Goal: Transaction & Acquisition: Purchase product/service

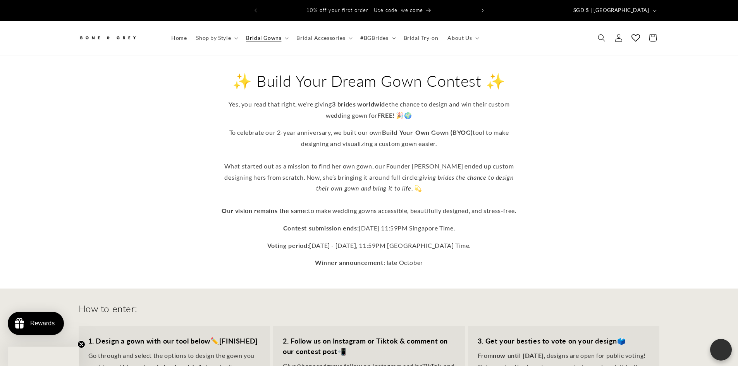
scroll to position [212, 0]
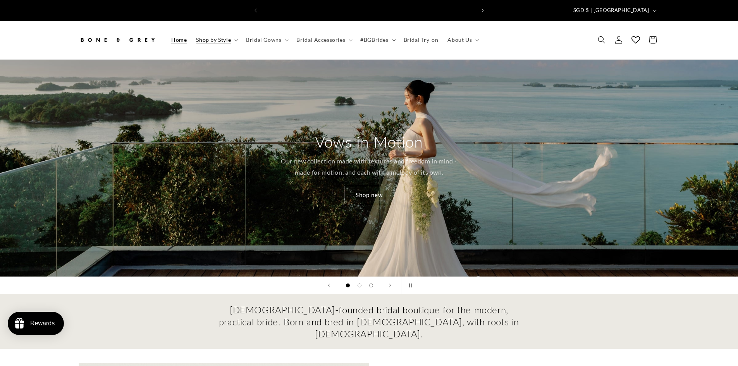
click at [223, 36] on span "Shop by Style" at bounding box center [213, 39] width 35 height 7
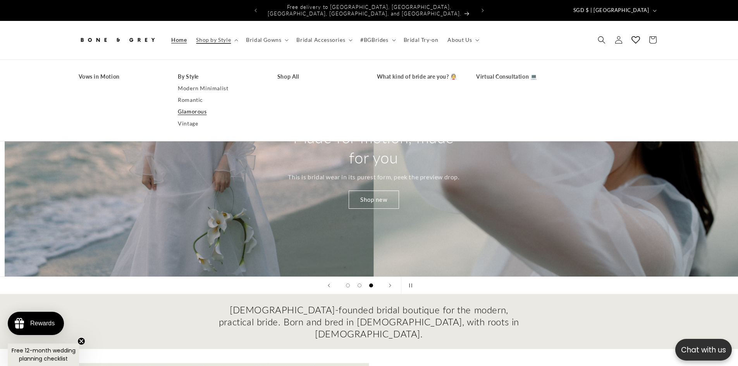
scroll to position [0, 1476]
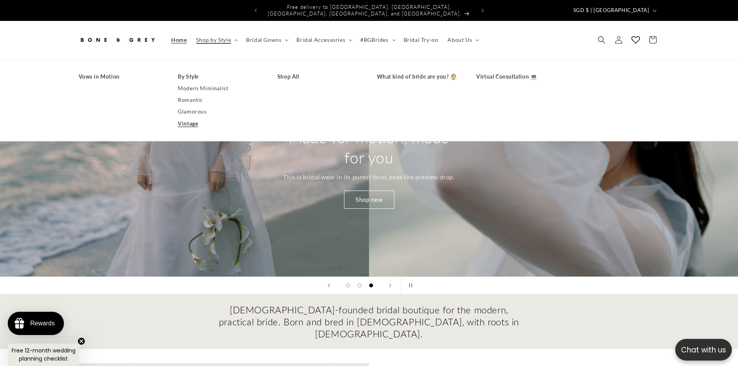
click at [189, 118] on link "Vintage" at bounding box center [220, 124] width 84 height 12
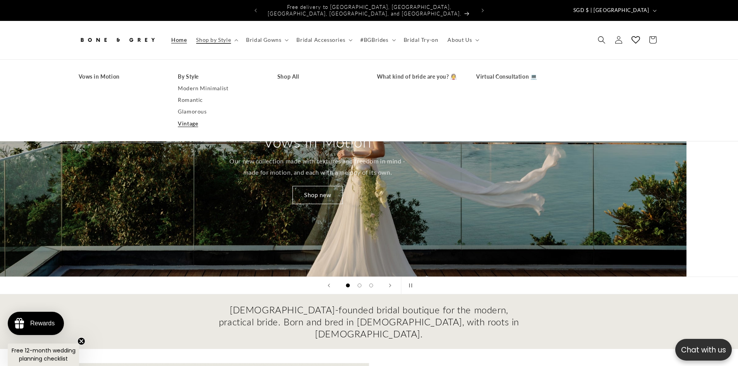
scroll to position [0, 17]
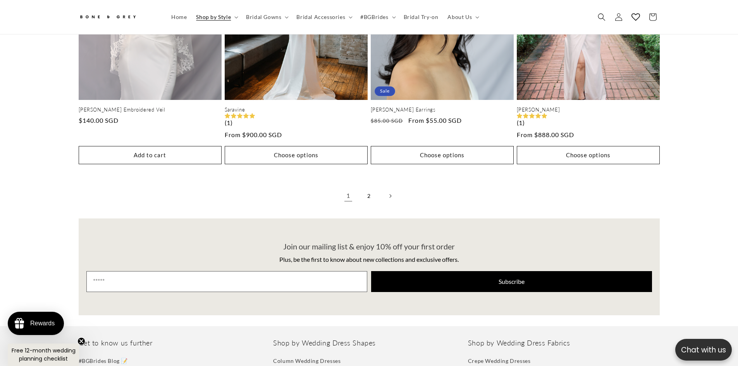
scroll to position [1803, 0]
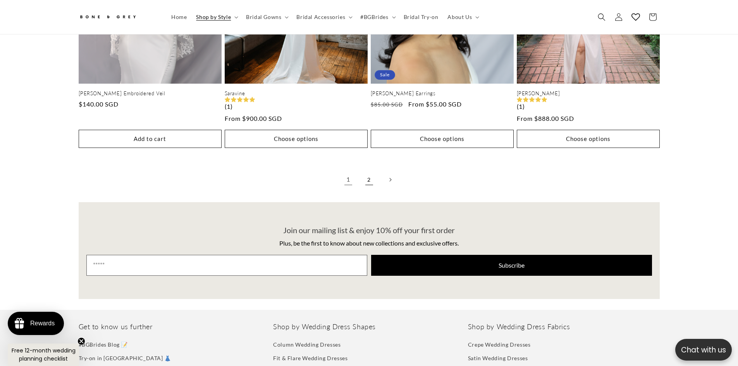
click at [369, 171] on link "2" at bounding box center [369, 179] width 17 height 17
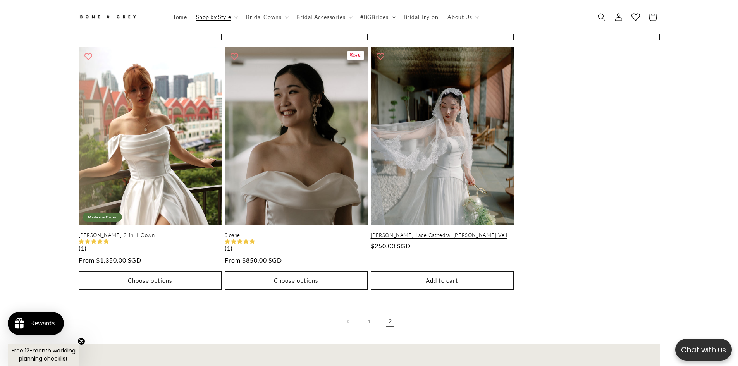
scroll to position [0, 426]
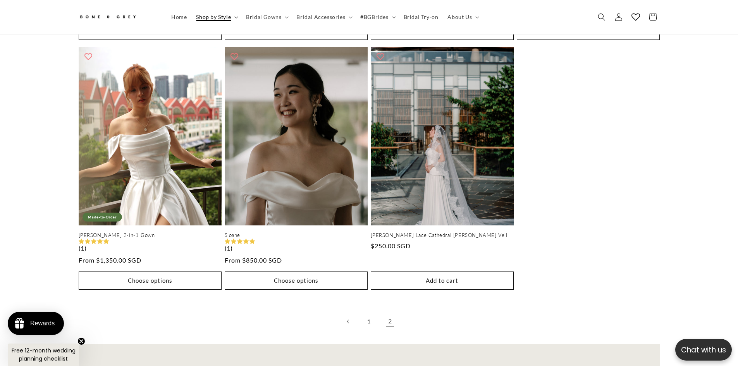
click at [229, 17] on span "Shop by Style" at bounding box center [213, 17] width 35 height 7
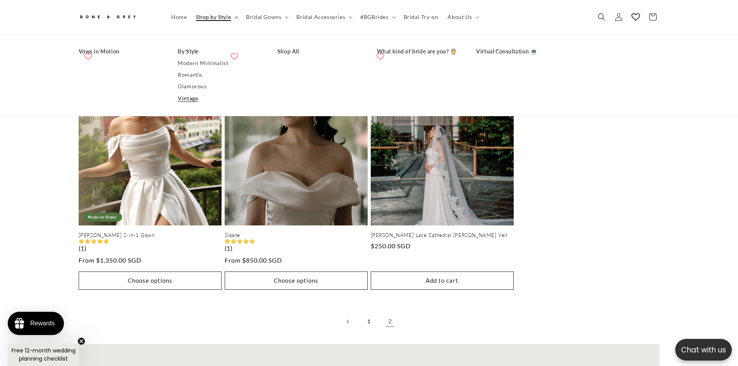
scroll to position [0, 0]
click at [203, 88] on link "Glamorous" at bounding box center [220, 87] width 84 height 12
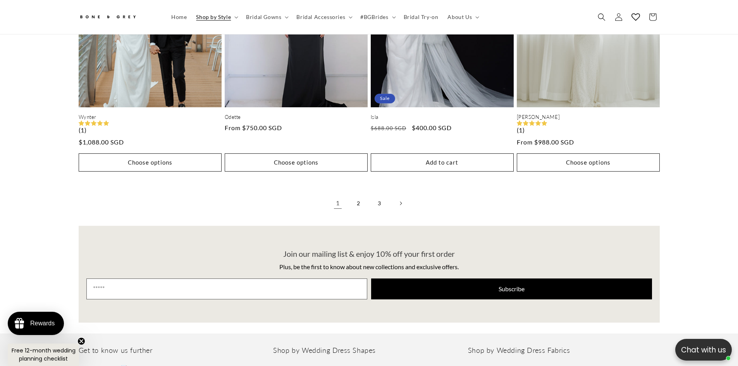
scroll to position [1772, 0]
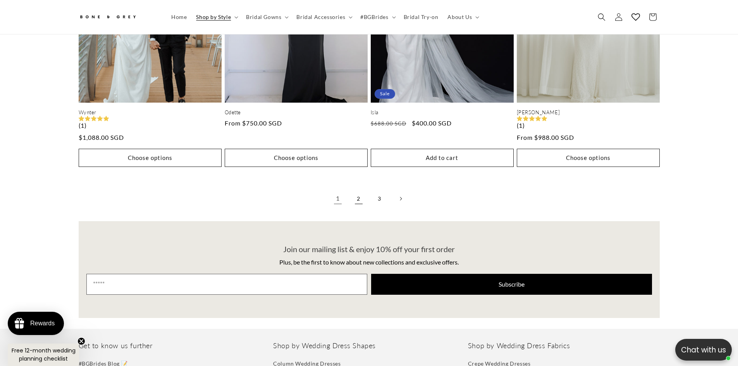
click at [363, 195] on link "2" at bounding box center [358, 198] width 17 height 17
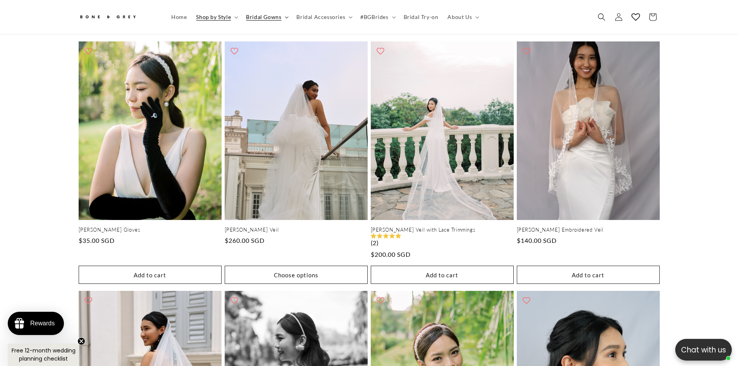
click at [268, 16] on span "Bridal Gowns" at bounding box center [263, 17] width 35 height 7
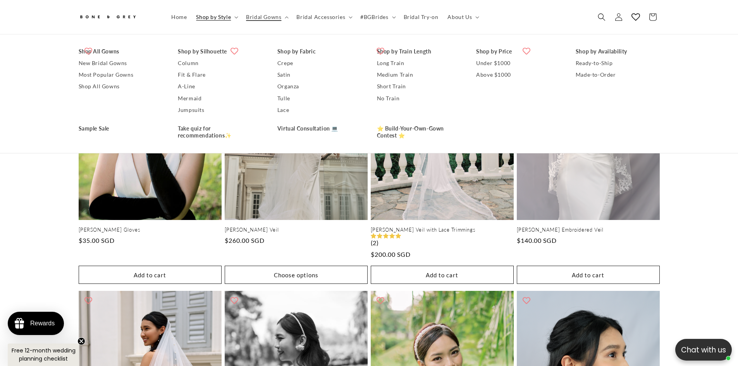
scroll to position [0, 213]
click at [285, 110] on link "Lace" at bounding box center [319, 110] width 84 height 12
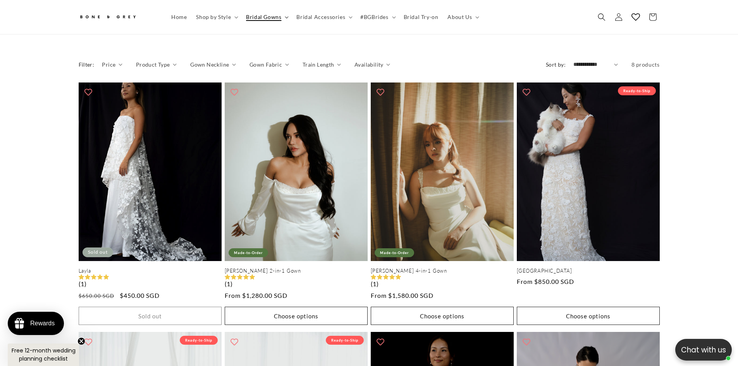
click at [272, 17] on span "Bridal Gowns" at bounding box center [263, 17] width 35 height 7
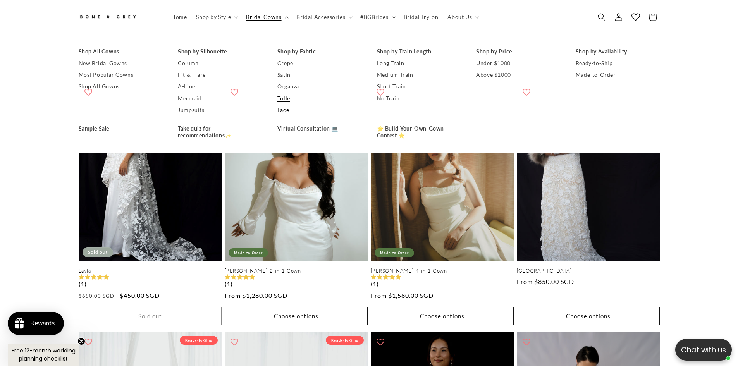
click at [283, 99] on link "Tulle" at bounding box center [319, 99] width 84 height 12
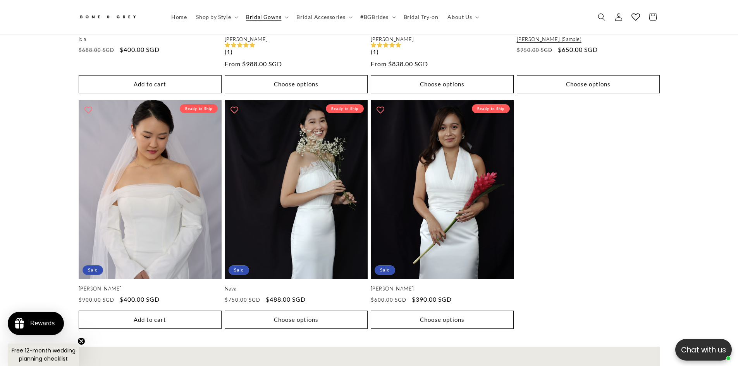
scroll to position [800, 0]
